Goal: Task Accomplishment & Management: Use online tool/utility

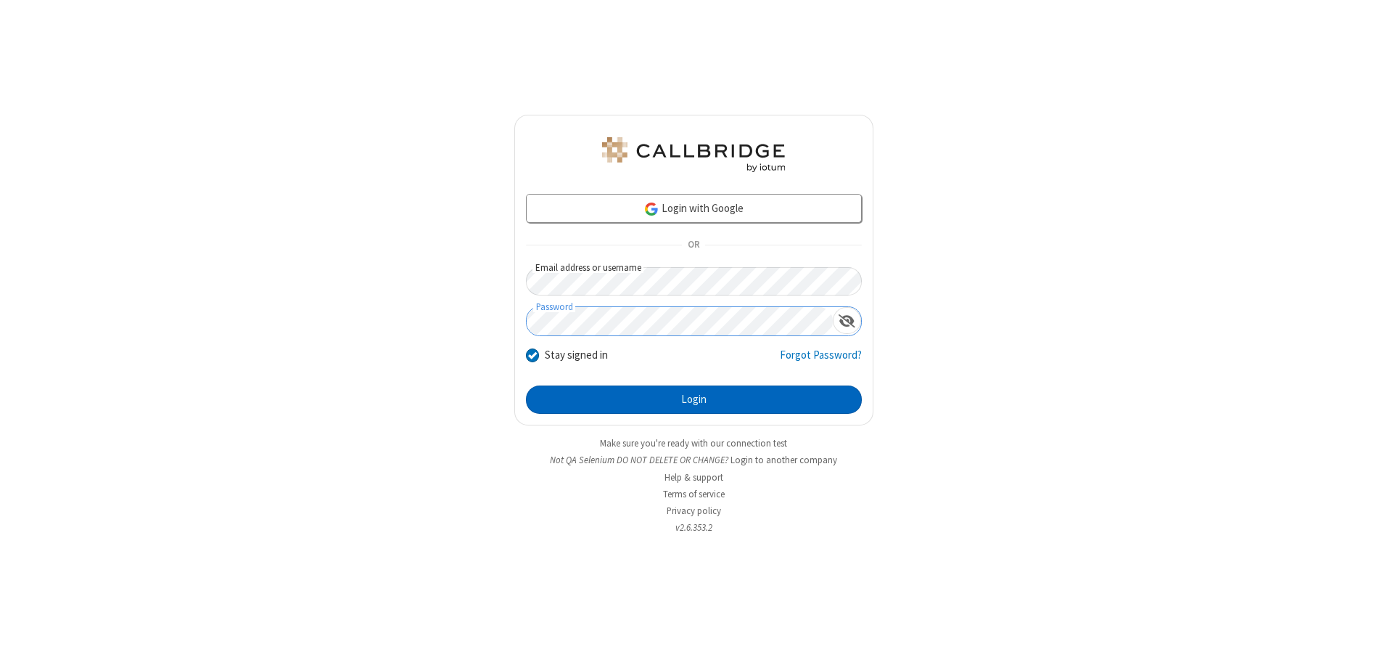
click at [694, 399] on button "Login" at bounding box center [694, 399] width 336 height 29
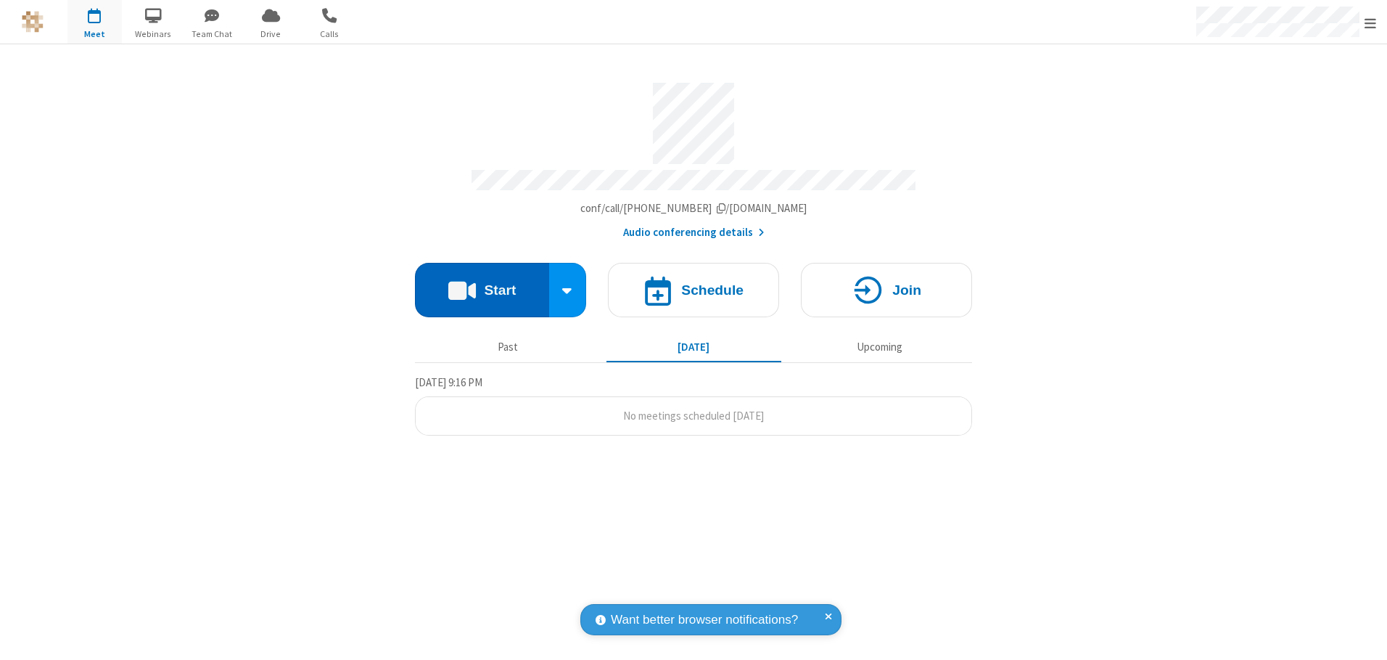
click at [482, 284] on button "Start" at bounding box center [482, 290] width 134 height 54
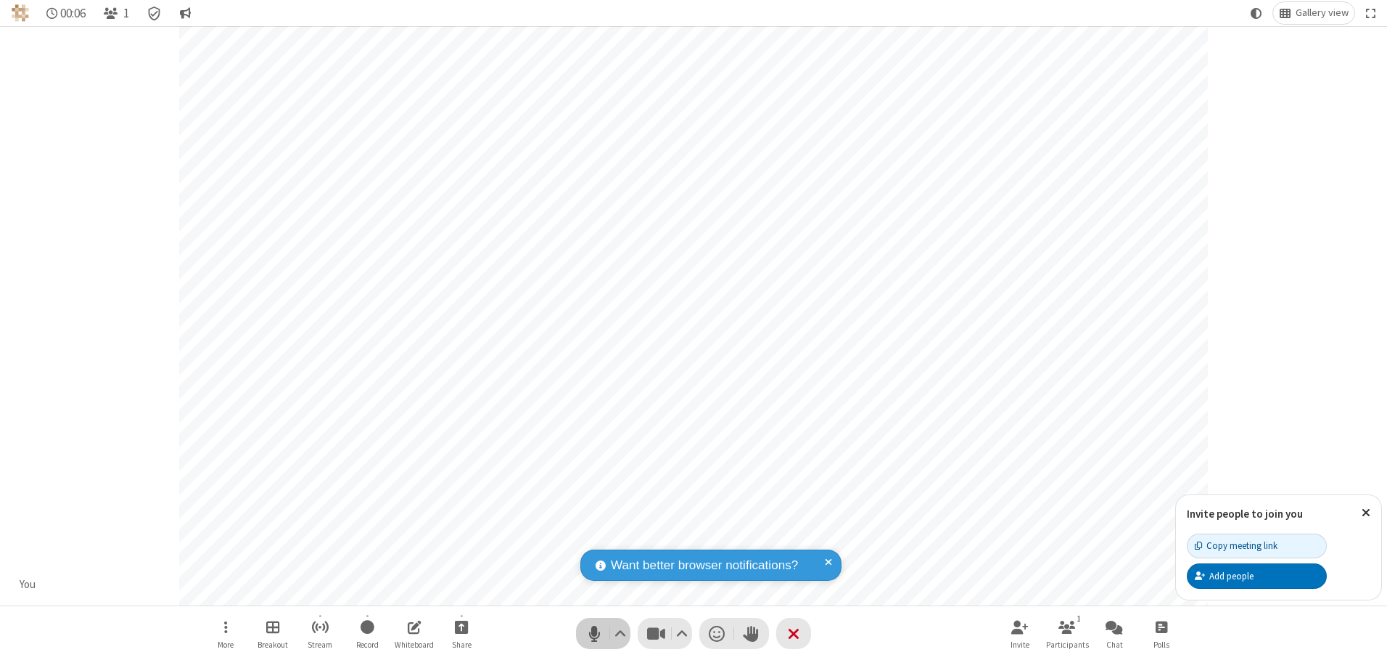
click at [594, 633] on span "Mute (Alt+A)" at bounding box center [594, 633] width 22 height 21
click at [594, 633] on span "Unmute (Alt+A)" at bounding box center [594, 633] width 22 height 21
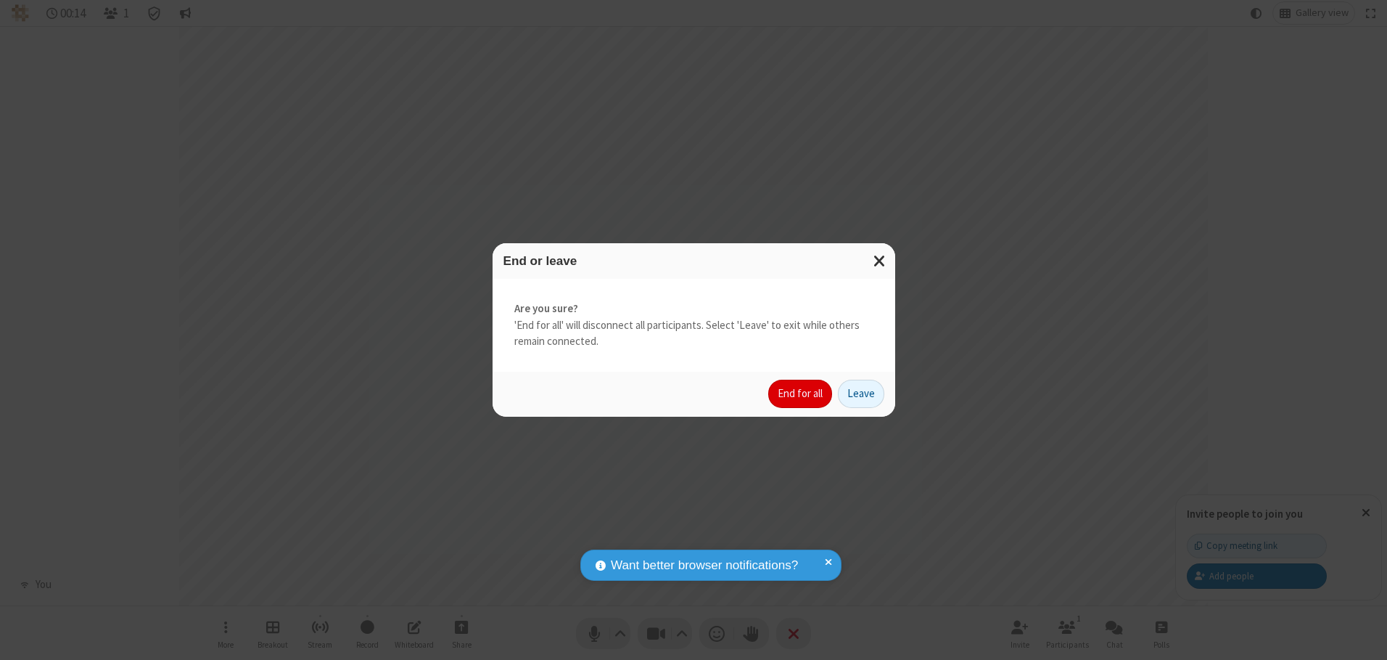
click at [801, 393] on button "End for all" at bounding box center [800, 394] width 64 height 29
